Goal: Task Accomplishment & Management: Manage account settings

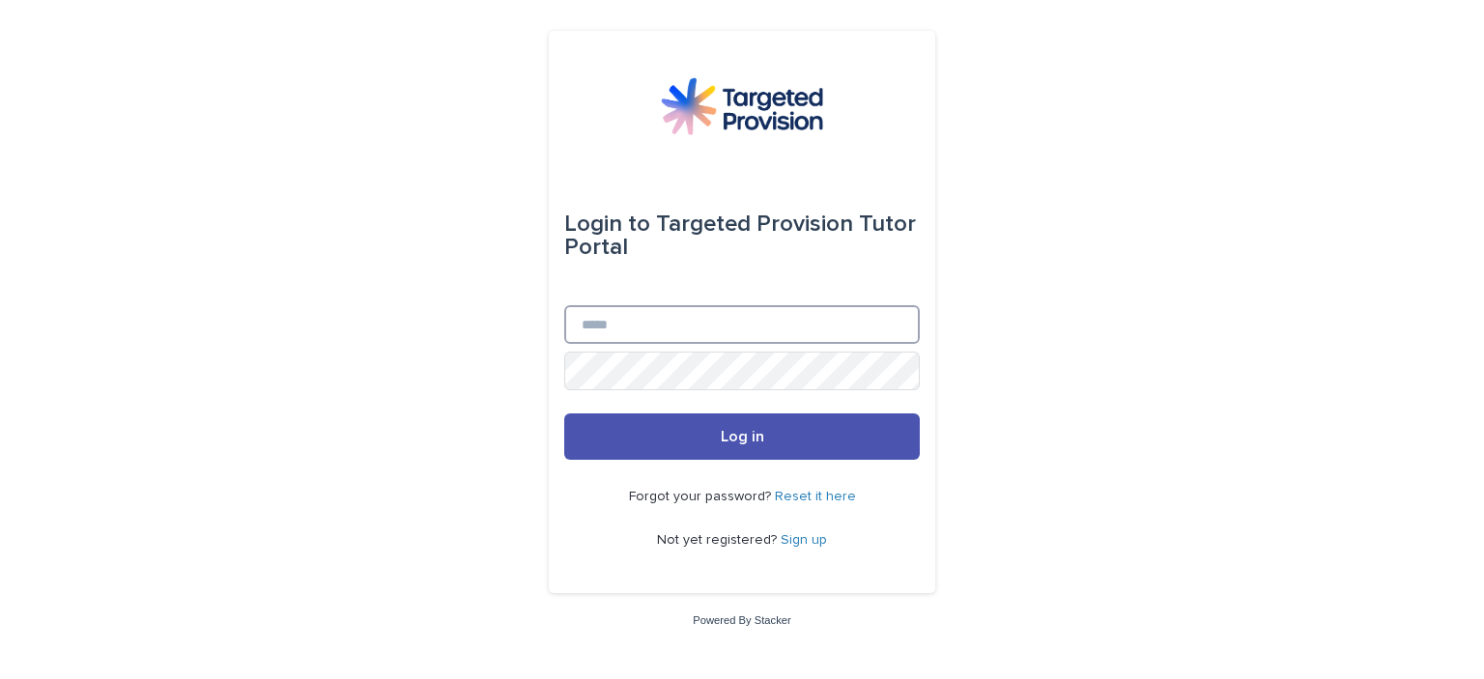
click at [639, 323] on input "Email" at bounding box center [742, 324] width 356 height 39
type input "**********"
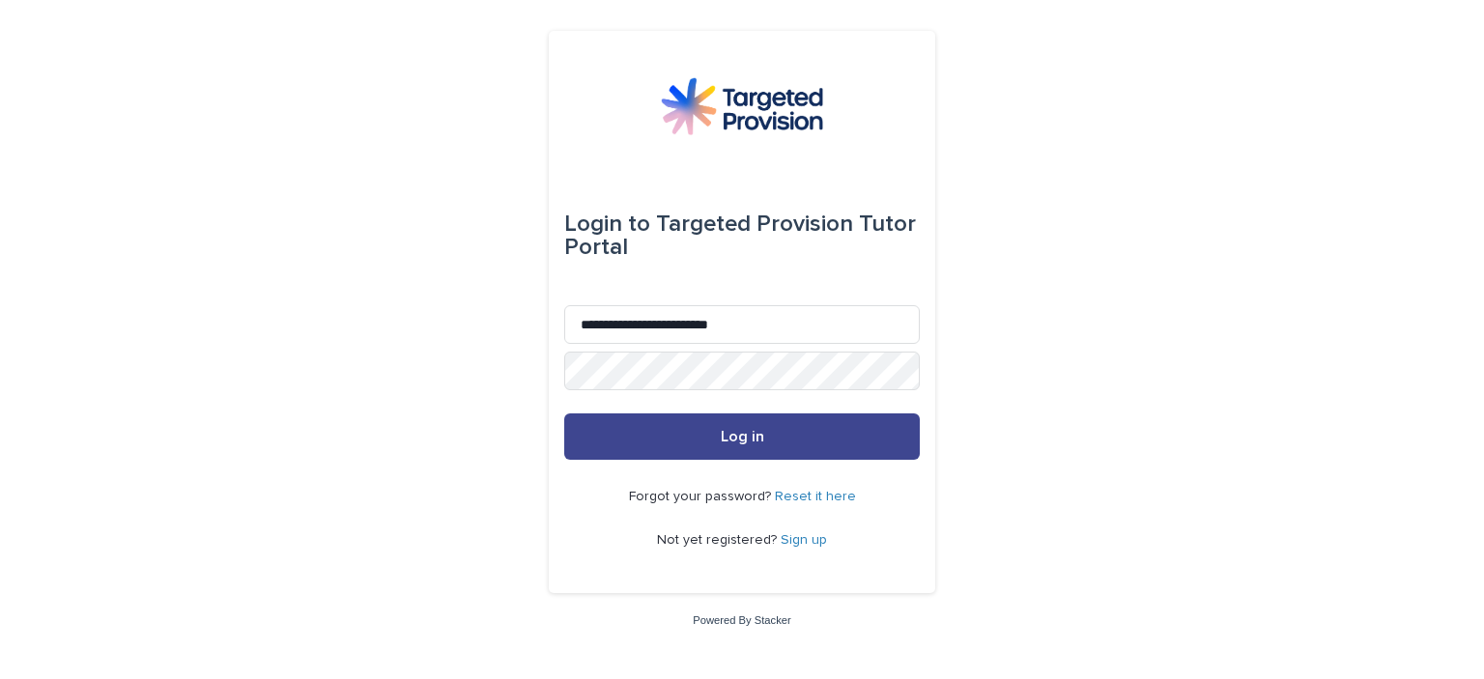
click at [759, 446] on button "Log in" at bounding box center [742, 437] width 356 height 46
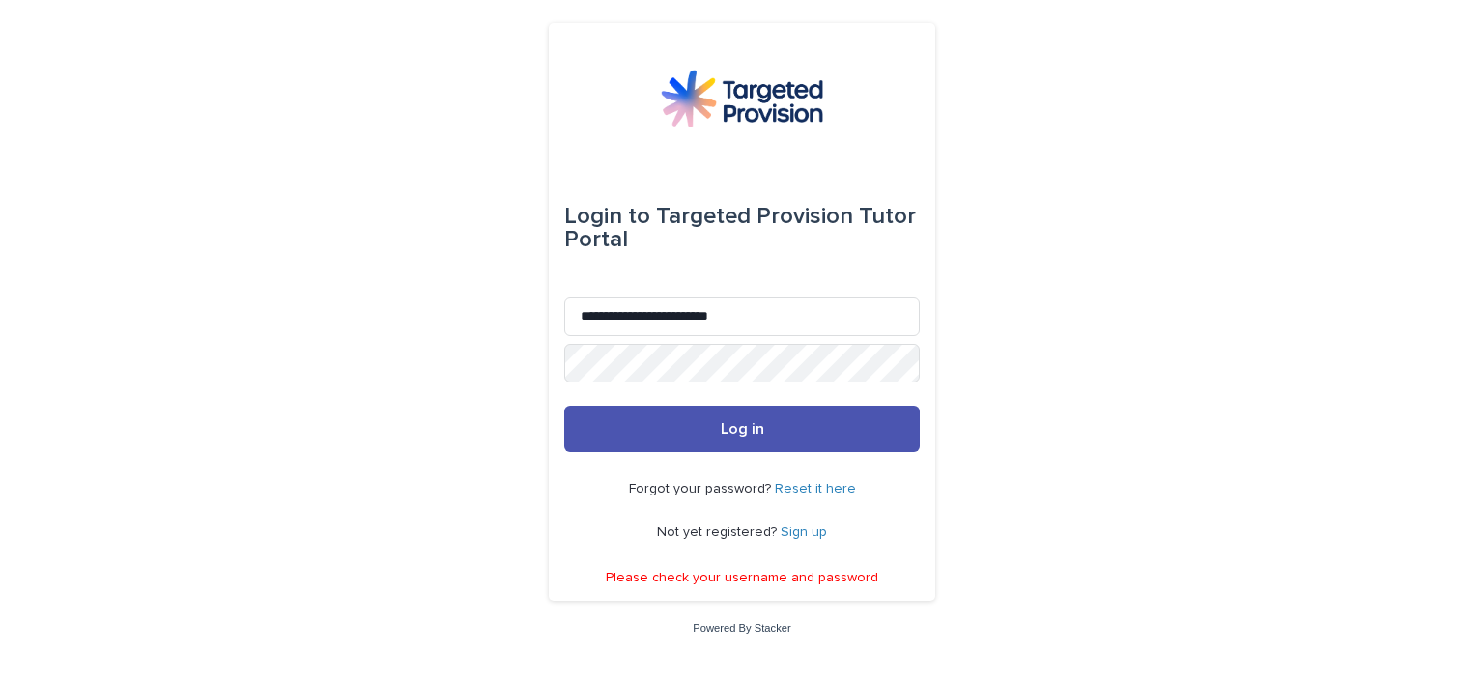
click at [808, 490] on link "Reset it here" at bounding box center [815, 489] width 81 height 14
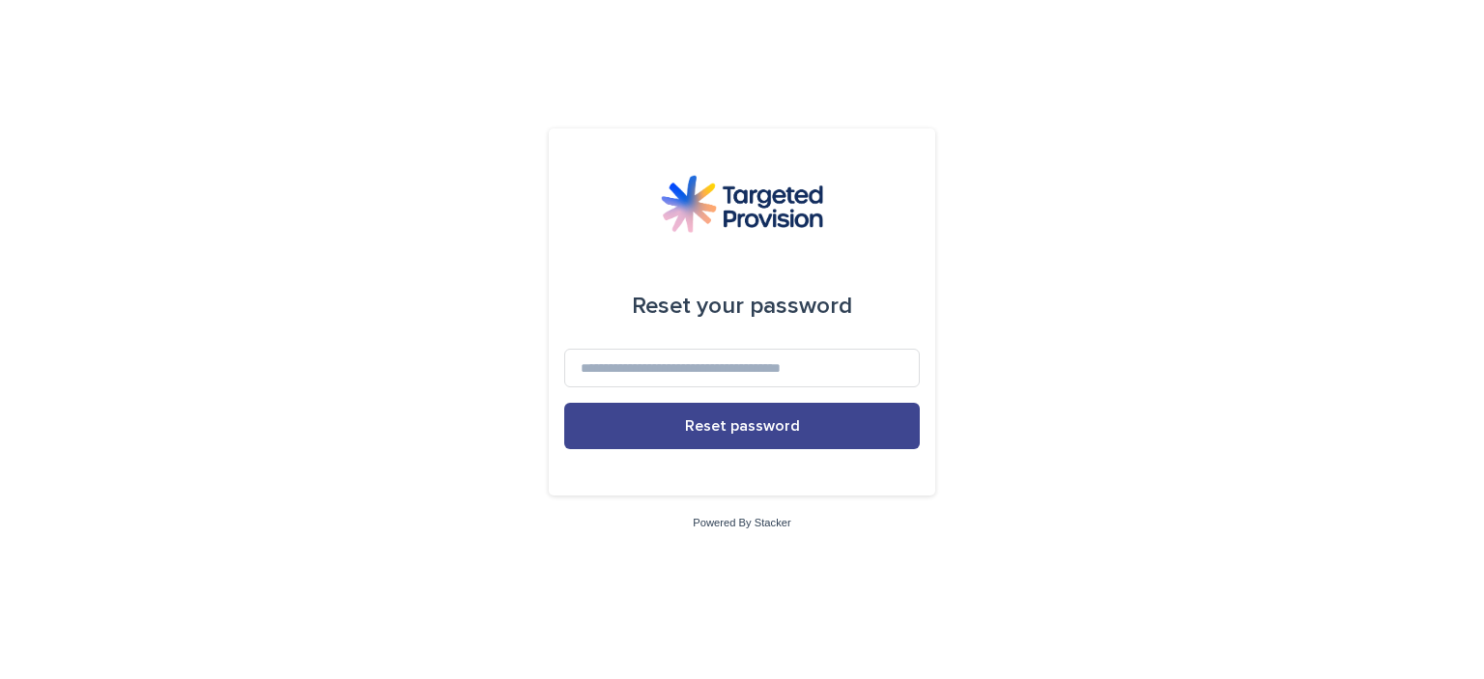
click at [720, 439] on button "Reset password" at bounding box center [742, 426] width 356 height 46
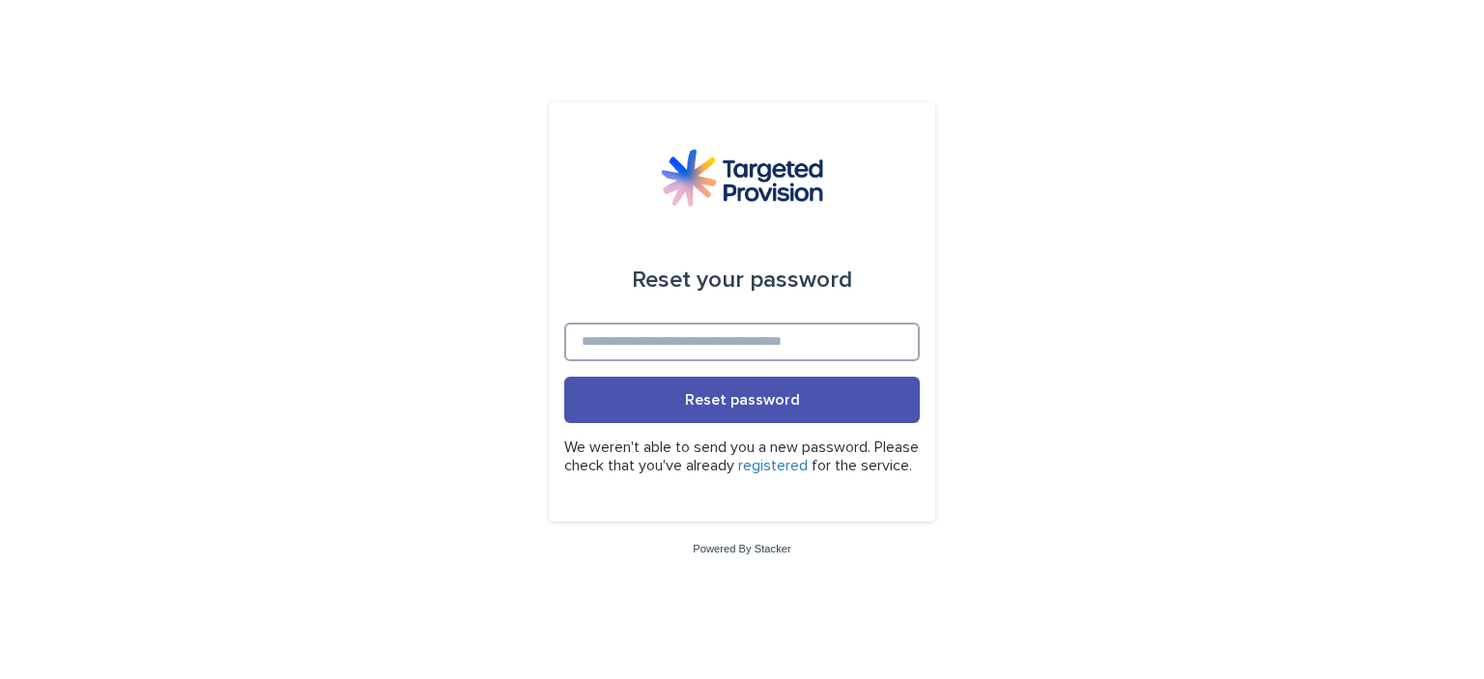
click at [657, 333] on input at bounding box center [742, 342] width 356 height 39
type input "**********"
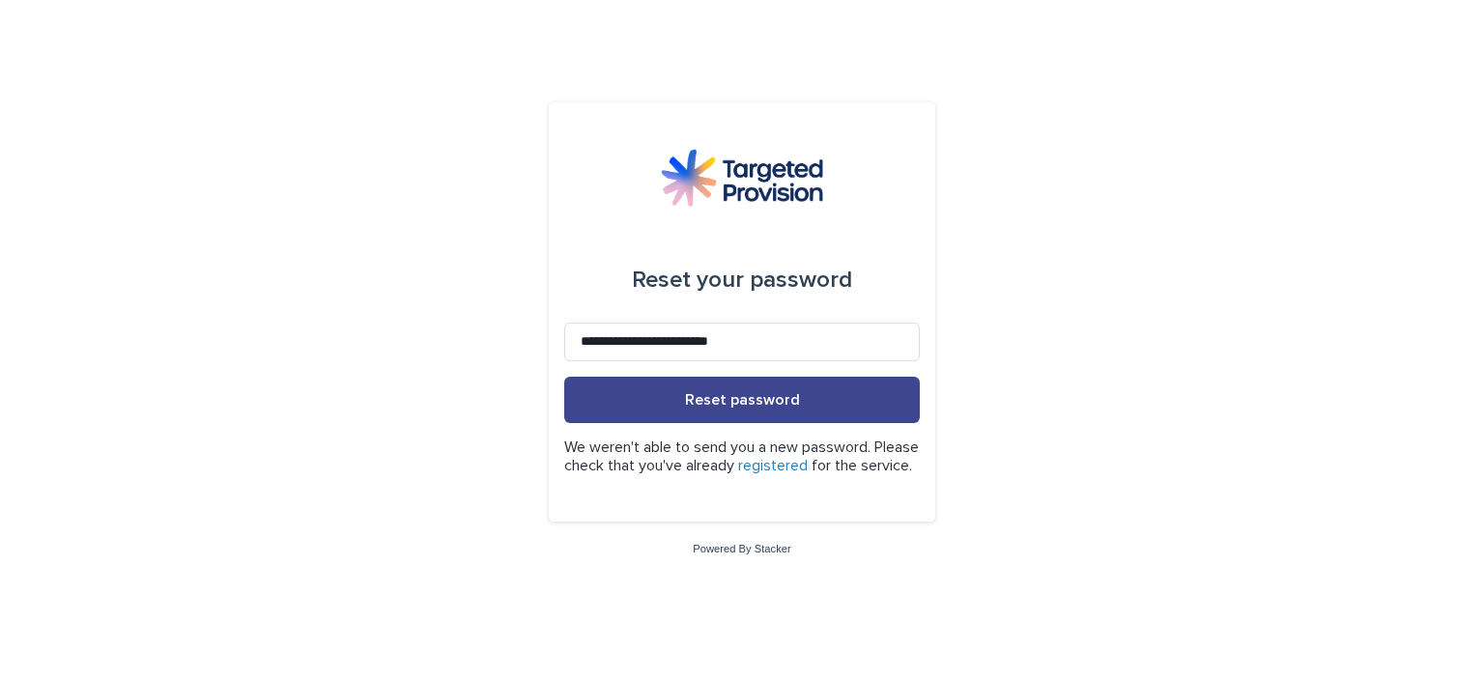
click at [719, 397] on span "Reset password" at bounding box center [742, 399] width 115 height 15
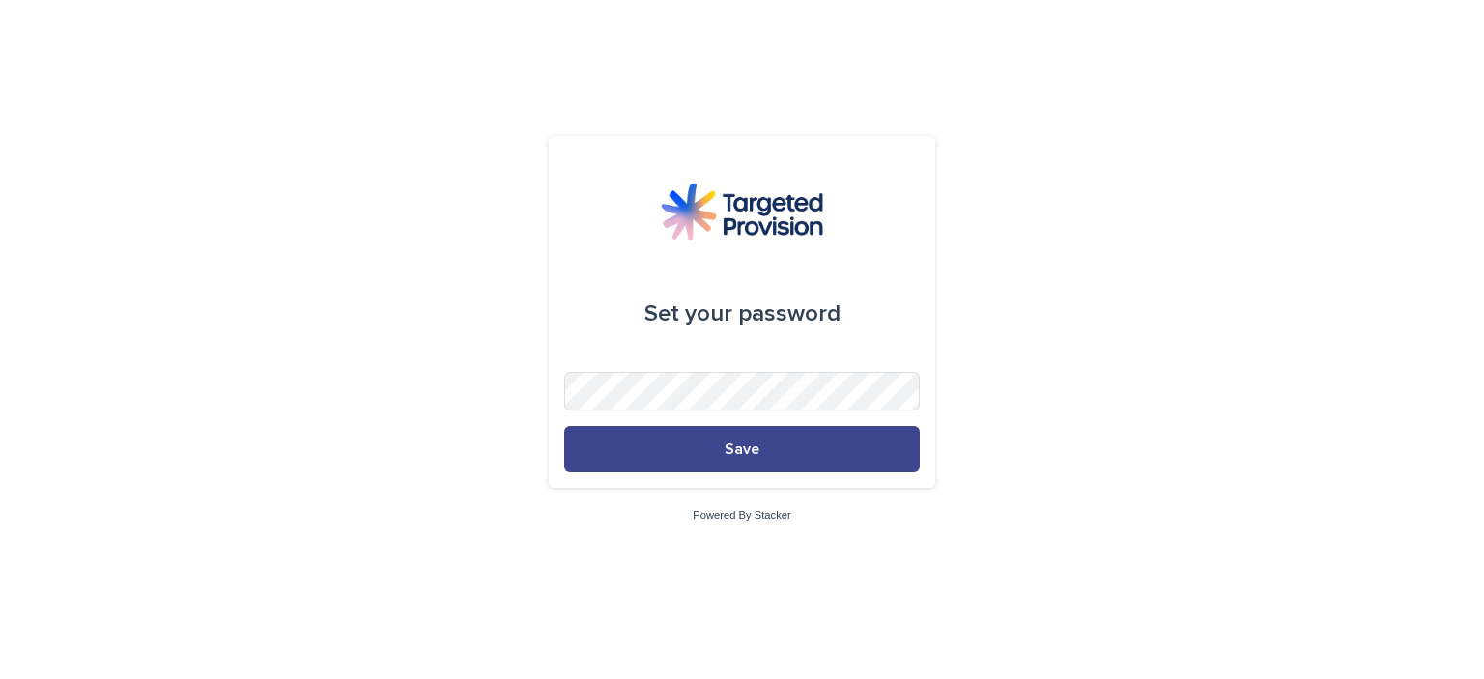
click at [737, 452] on span "Save" at bounding box center [742, 449] width 35 height 15
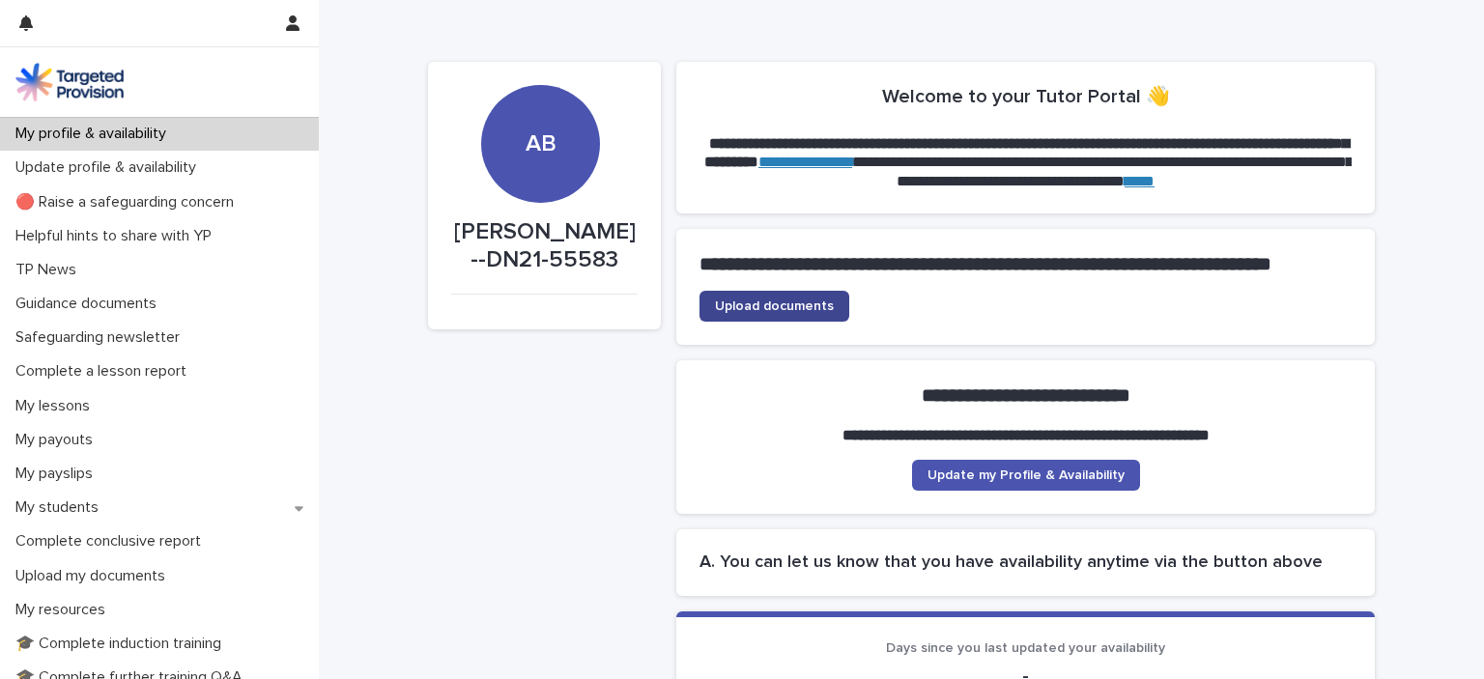
click at [742, 313] on span "Upload documents" at bounding box center [774, 307] width 119 height 14
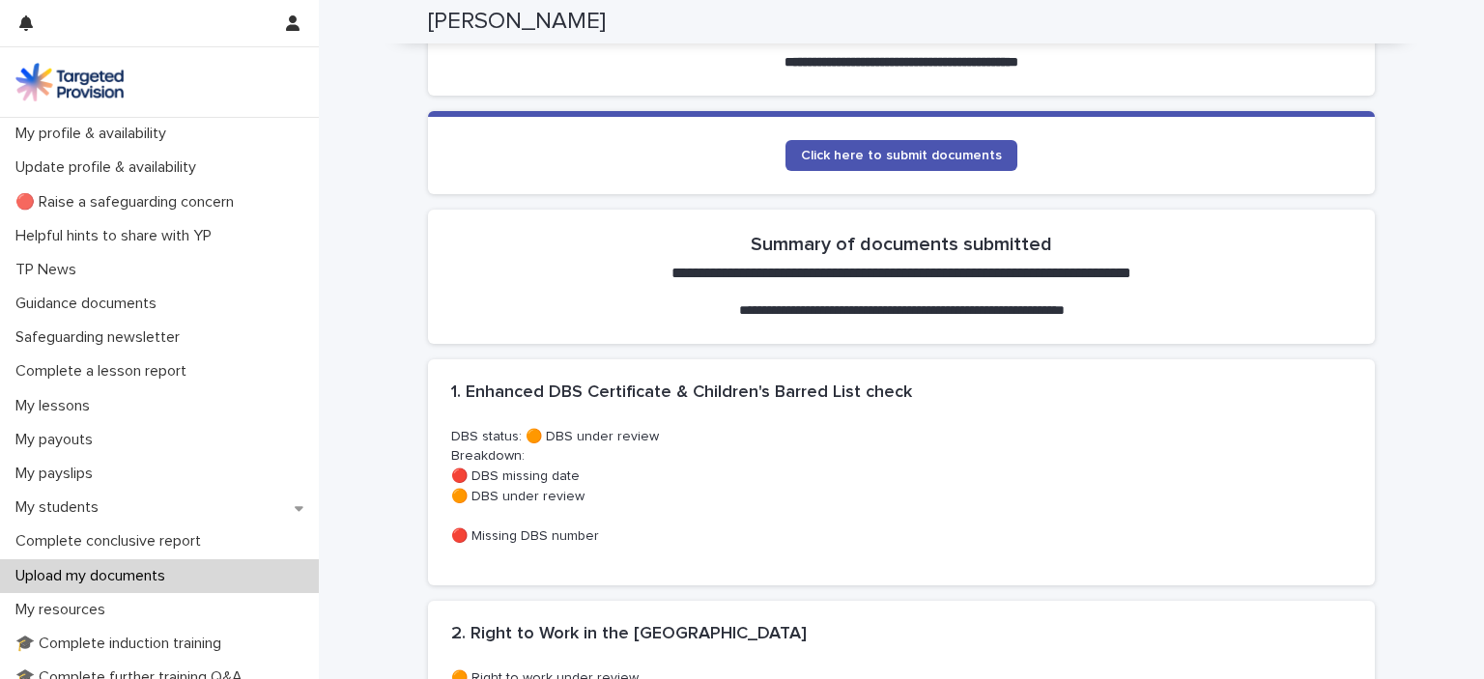
scroll to position [383, 0]
